Goal: Navigation & Orientation: Find specific page/section

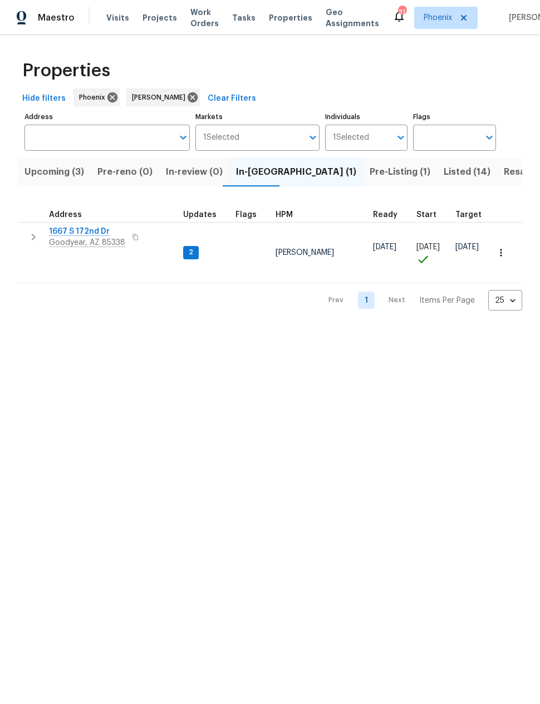
click at [51, 173] on span "Upcoming (3)" at bounding box center [54, 172] width 60 height 16
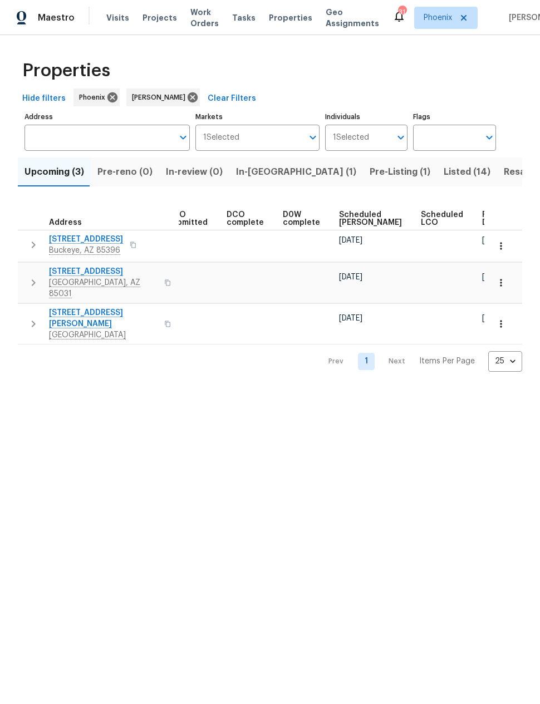
scroll to position [0, 203]
click at [483, 219] on span "Ready Date" at bounding box center [495, 219] width 24 height 16
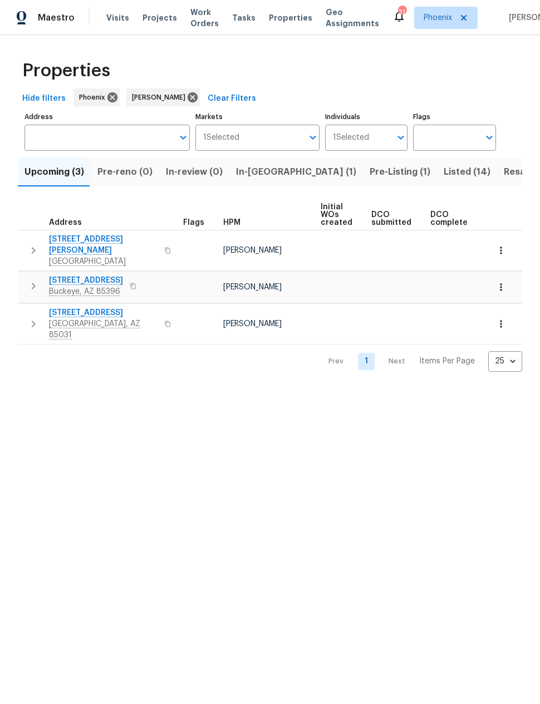
click at [31, 244] on icon "button" at bounding box center [33, 250] width 13 height 13
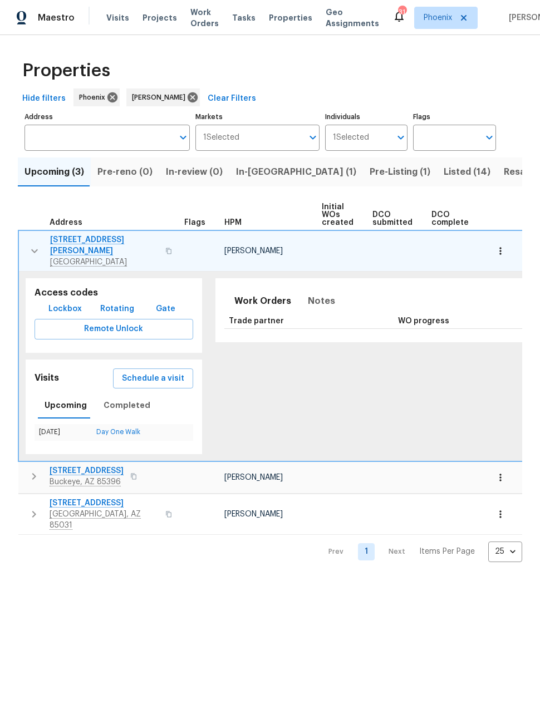
click at [81, 240] on span "6633 W Colter St" at bounding box center [104, 245] width 109 height 22
click at [36, 245] on icon "button" at bounding box center [34, 250] width 13 height 13
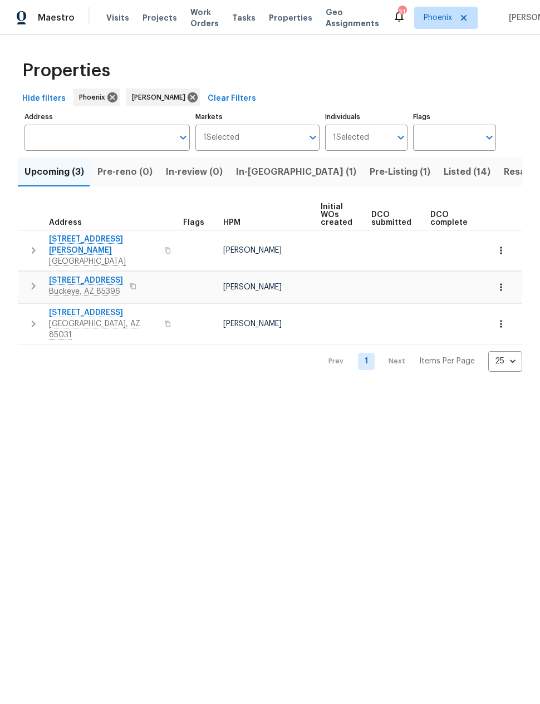
click at [387, 249] on td at bounding box center [396, 250] width 59 height 41
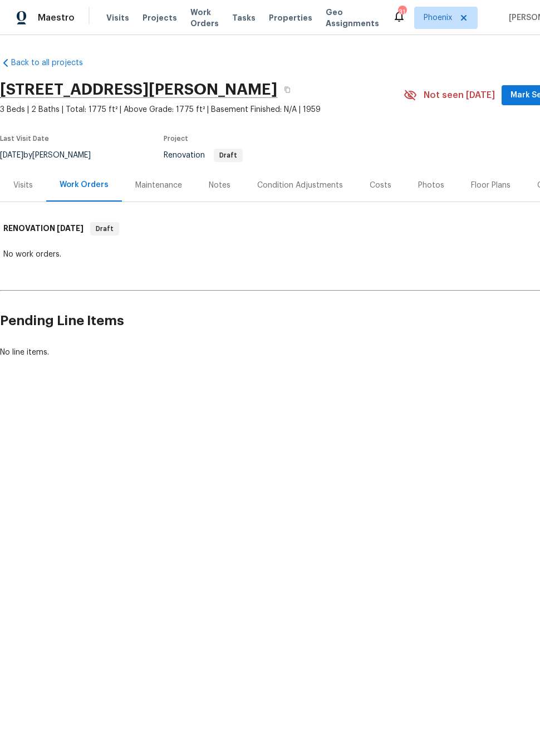
click at [215, 186] on div "Notes" at bounding box center [220, 185] width 22 height 11
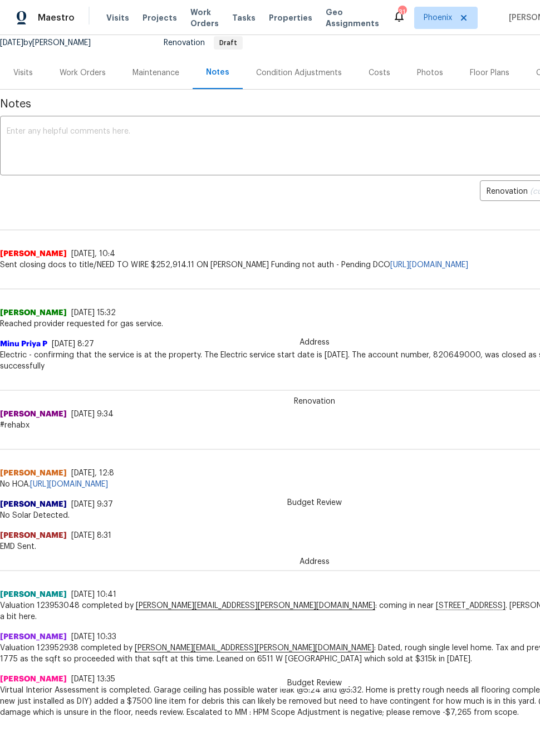
click at [76, 69] on div "Work Orders" at bounding box center [83, 72] width 46 height 11
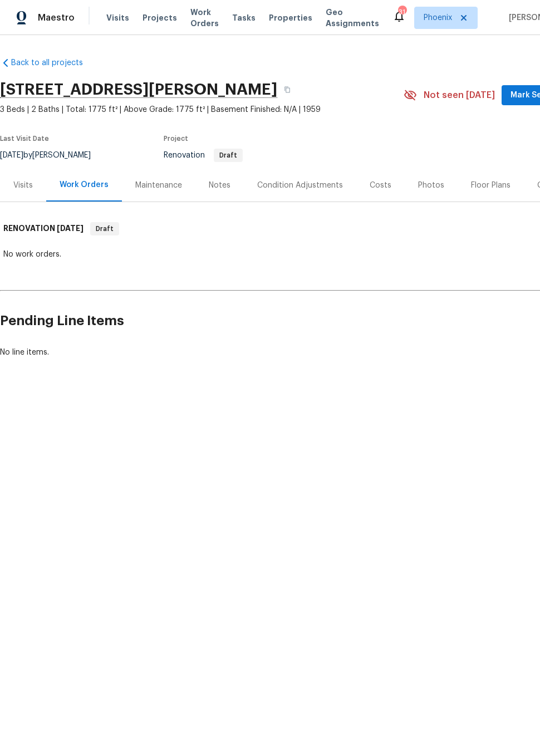
click at [301, 186] on div "Condition Adjustments" at bounding box center [300, 185] width 86 height 11
